Goal: Task Accomplishment & Management: Manage account settings

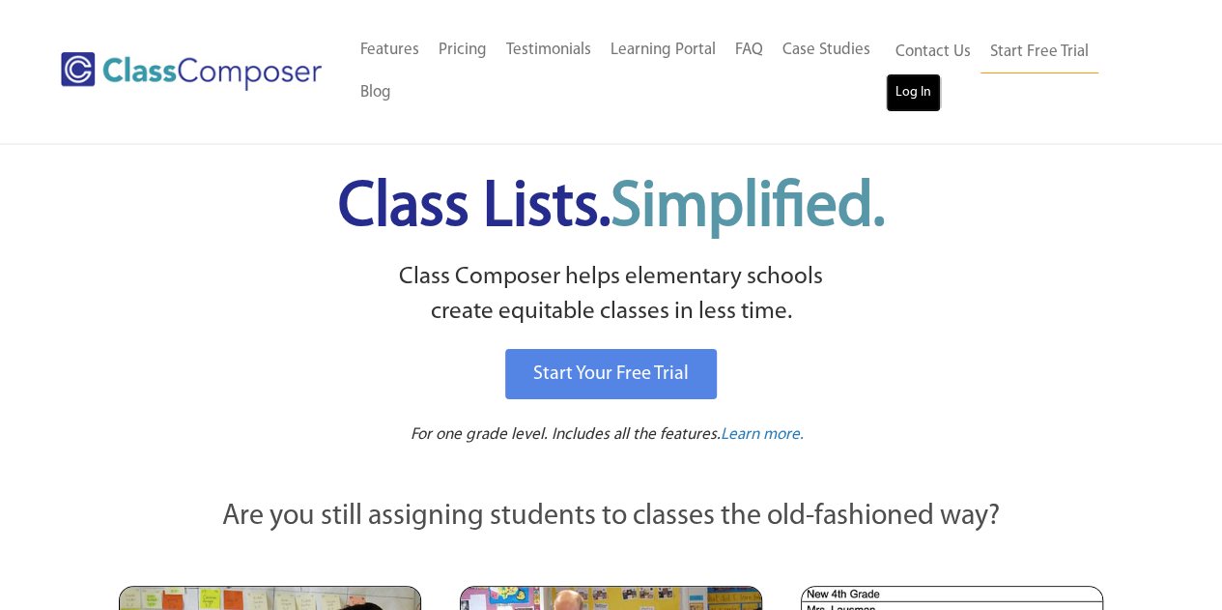
click at [920, 93] on link "Log In" at bounding box center [913, 92] width 55 height 39
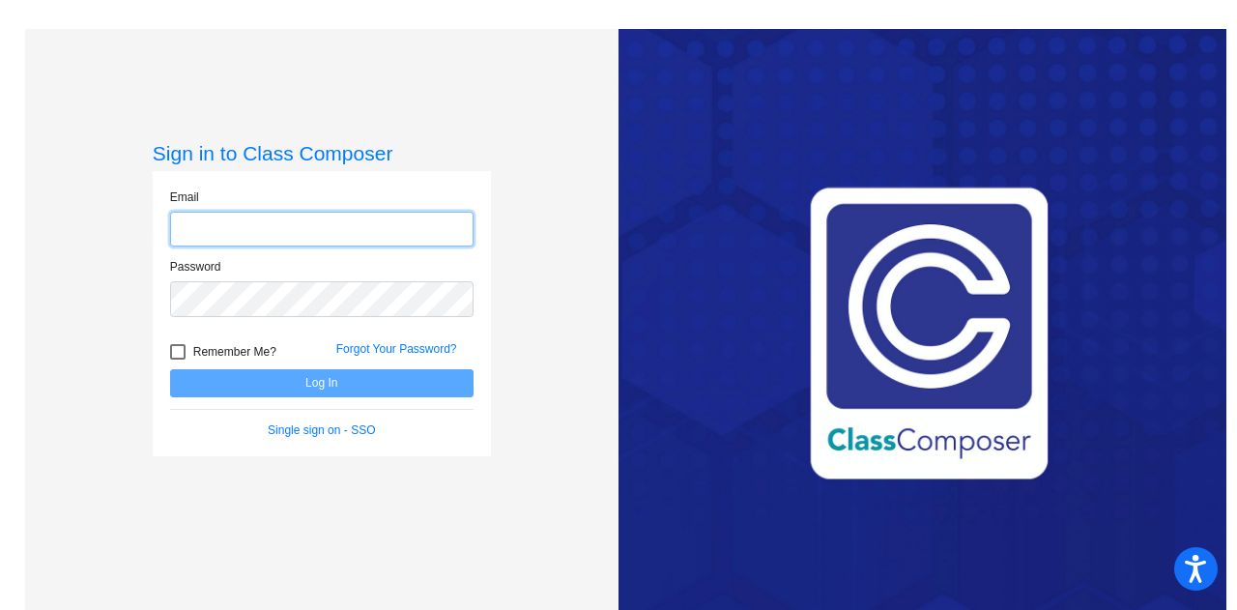
type input "[EMAIL_ADDRESS][DOMAIN_NAME]"
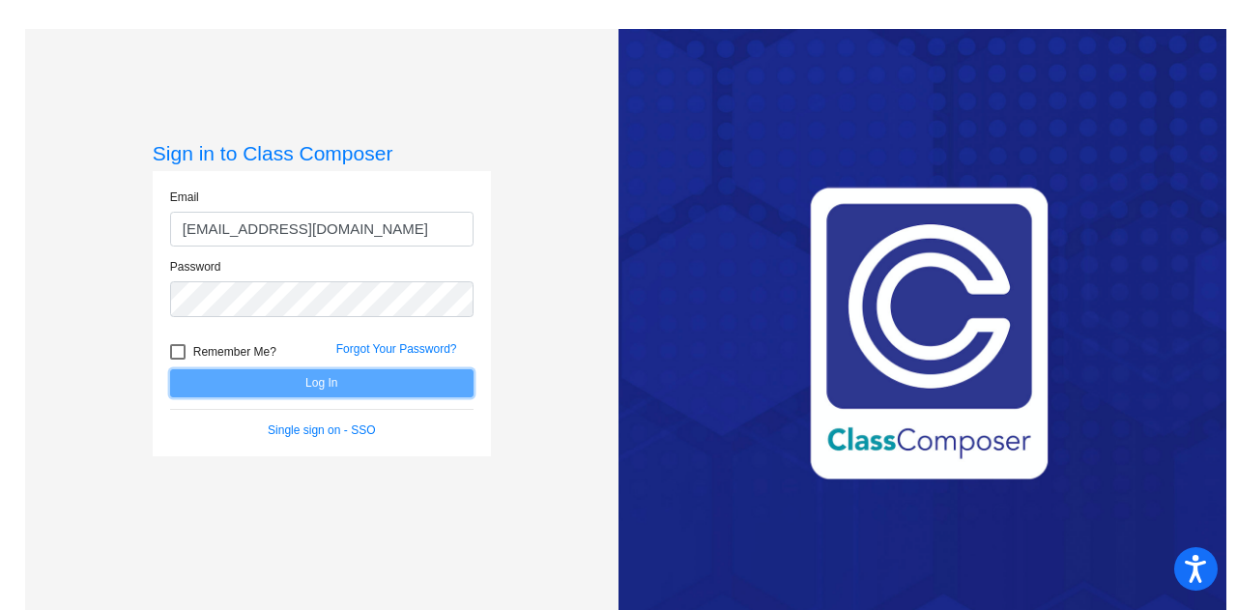
click at [407, 380] on button "Log In" at bounding box center [321, 383] width 303 height 28
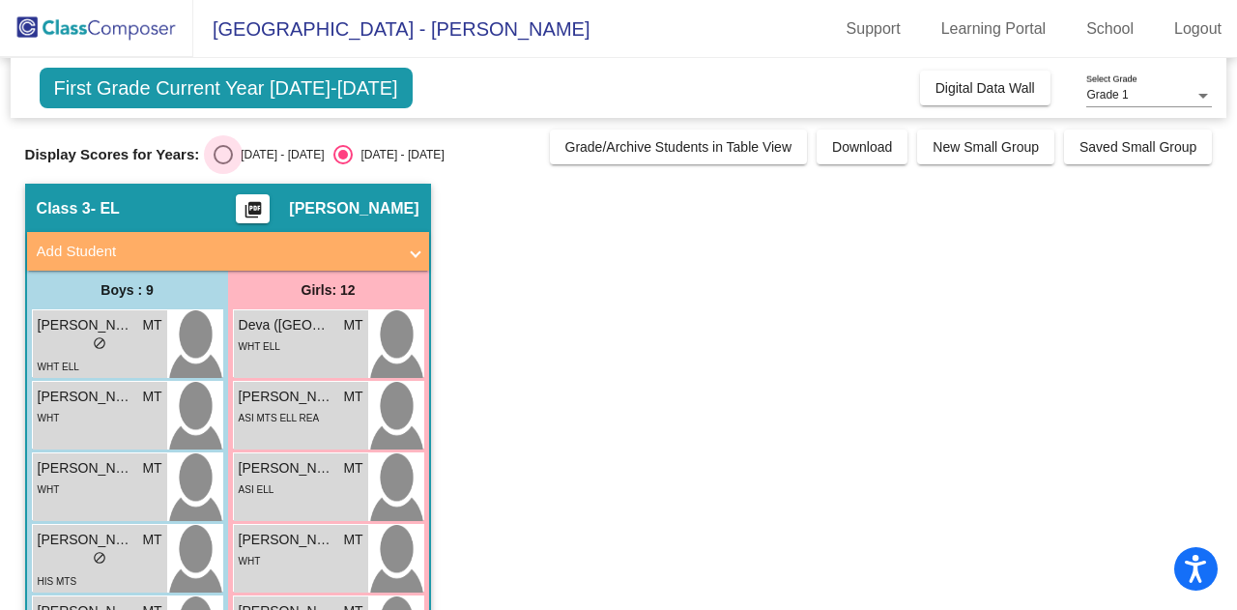
click at [265, 150] on div "[DATE] - [DATE]" at bounding box center [278, 154] width 91 height 17
click at [223, 164] on input "[DATE] - [DATE]" at bounding box center [222, 164] width 1 height 1
radio input "true"
